Goal: Use online tool/utility: Utilize a website feature to perform a specific function

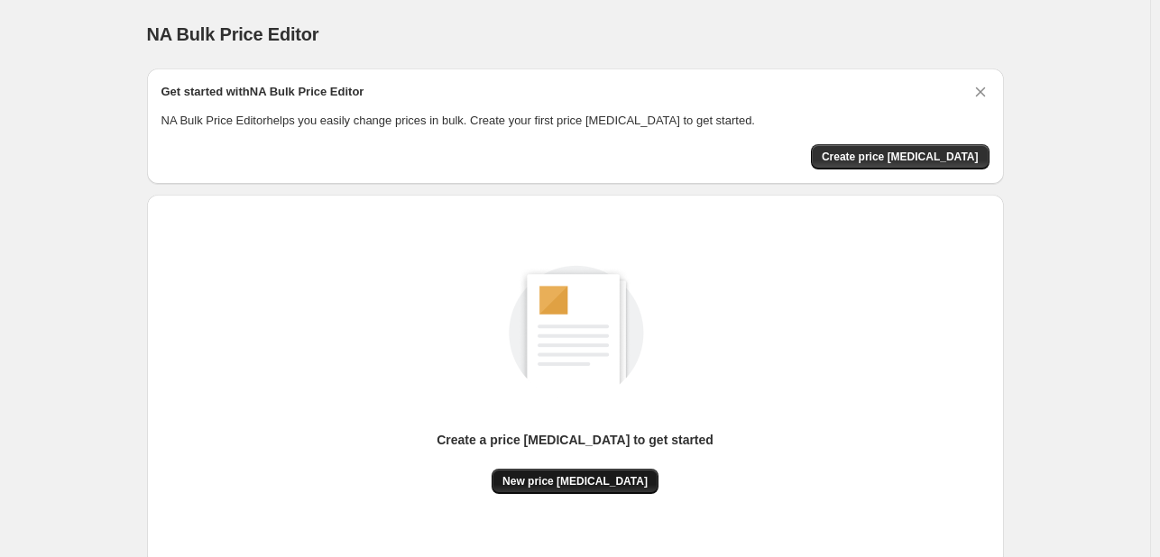
click at [560, 483] on span "New price [MEDICAL_DATA]" at bounding box center [574, 481] width 145 height 14
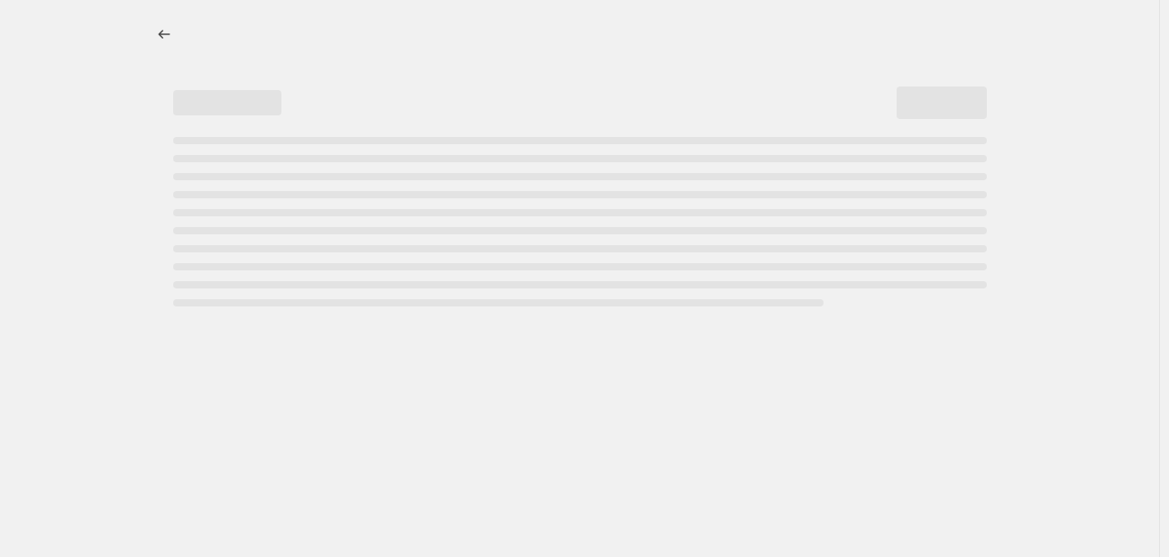
select select "percentage"
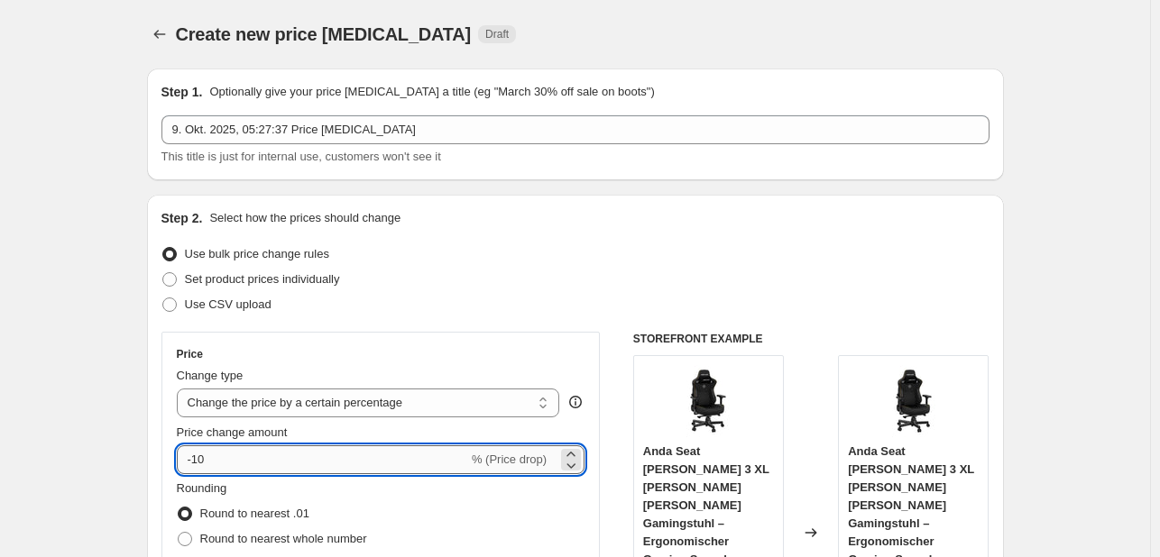
click at [308, 463] on input "-10" at bounding box center [322, 460] width 291 height 29
type input "-1"
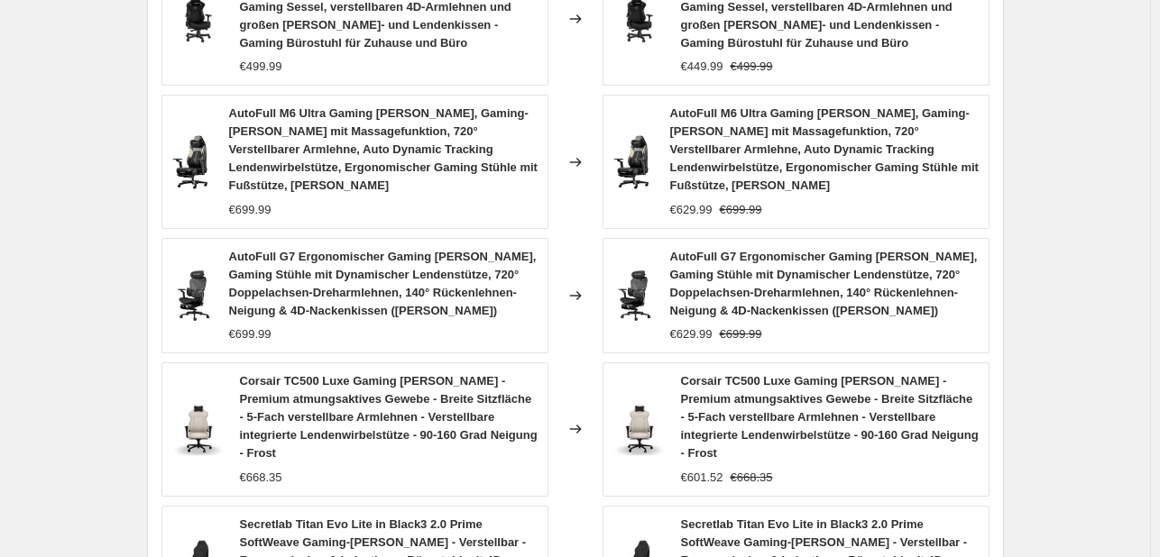
scroll to position [1454, 0]
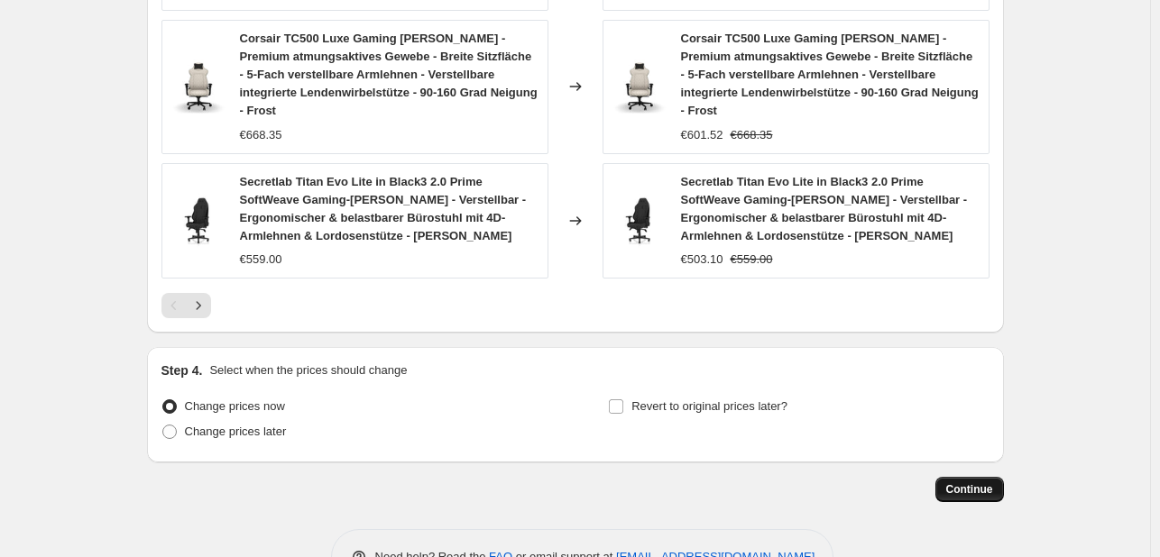
type input "-30"
click at [986, 483] on span "Continue" at bounding box center [969, 490] width 47 height 14
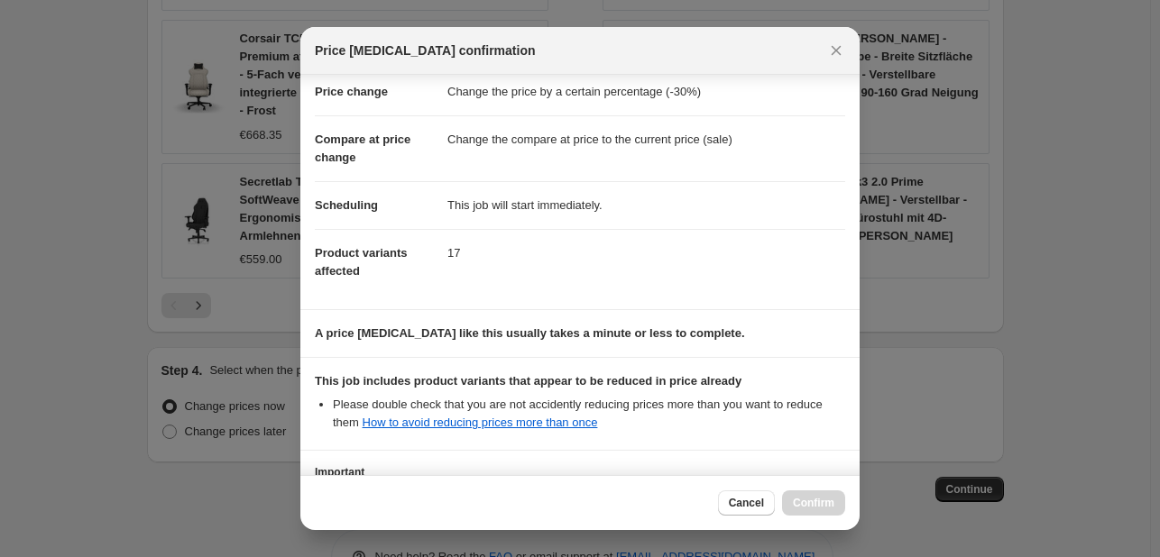
scroll to position [200, 0]
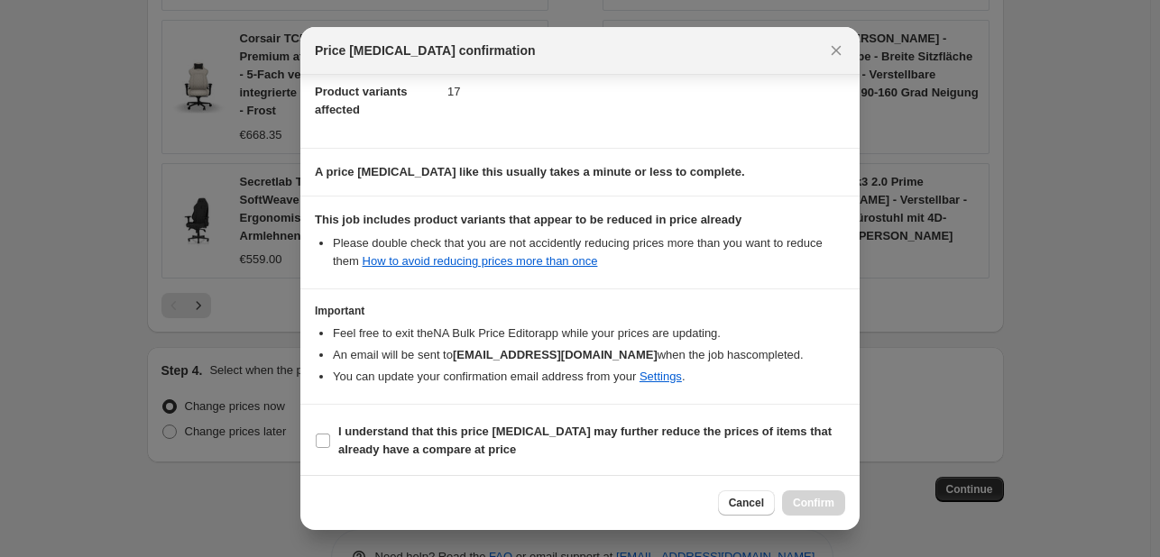
click at [437, 327] on li "Feel free to exit the NA Bulk Price Editor app while your prices are updating." at bounding box center [589, 334] width 512 height 18
click at [538, 434] on b "I understand that this price [MEDICAL_DATA] may further reduce the prices of it…" at bounding box center [584, 441] width 493 height 32
click at [330, 434] on input "I understand that this price [MEDICAL_DATA] may further reduce the prices of it…" at bounding box center [323, 441] width 14 height 14
checkbox input "true"
click at [818, 496] on span "Confirm" at bounding box center [813, 503] width 41 height 14
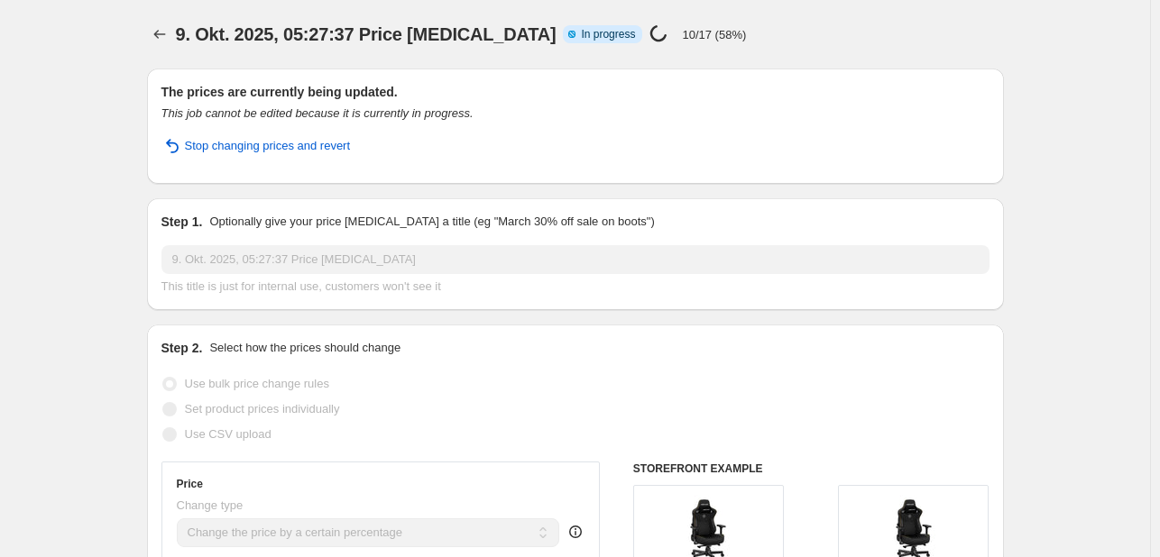
select select "percentage"
